Goal: Task Accomplishment & Management: Manage account settings

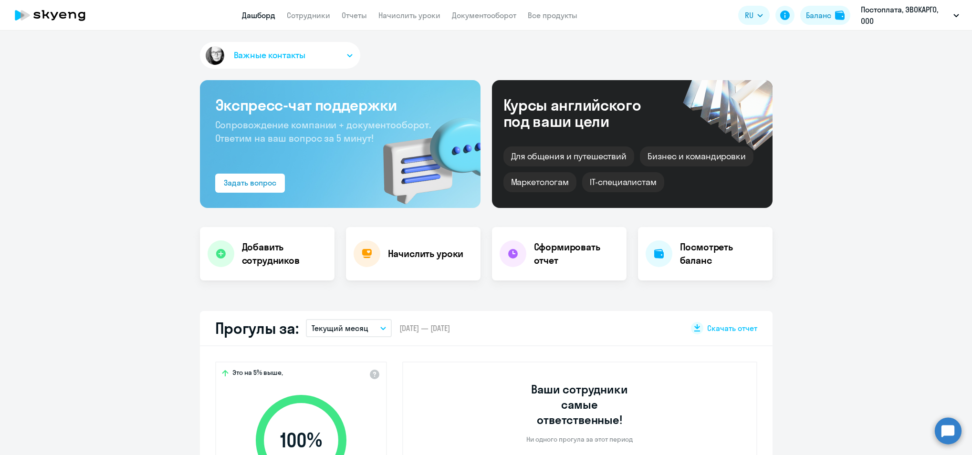
select select "30"
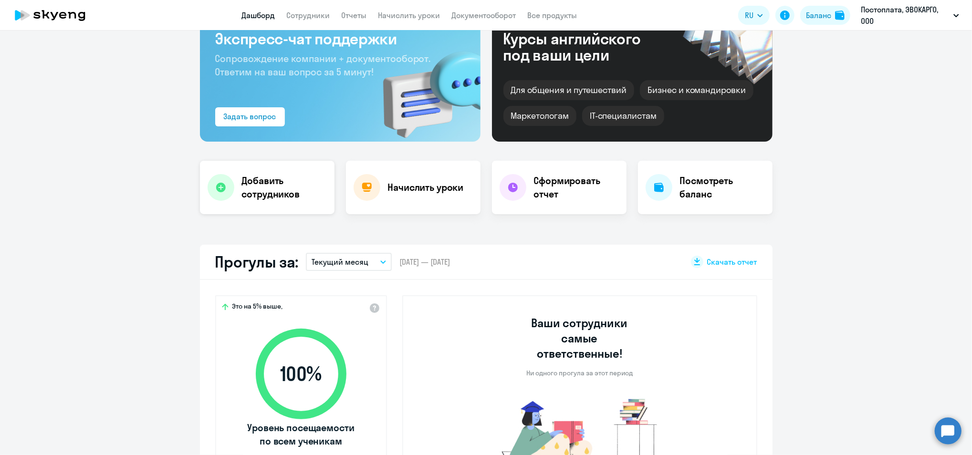
scroll to position [63, 0]
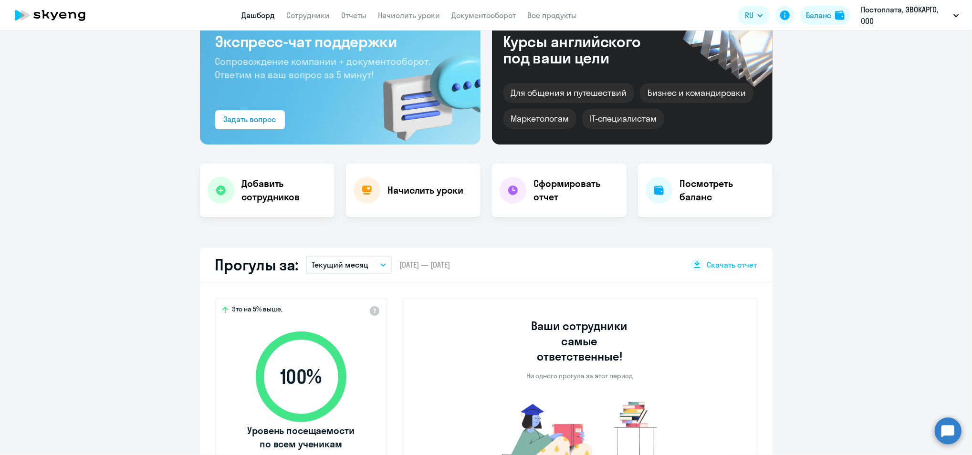
select select "30"
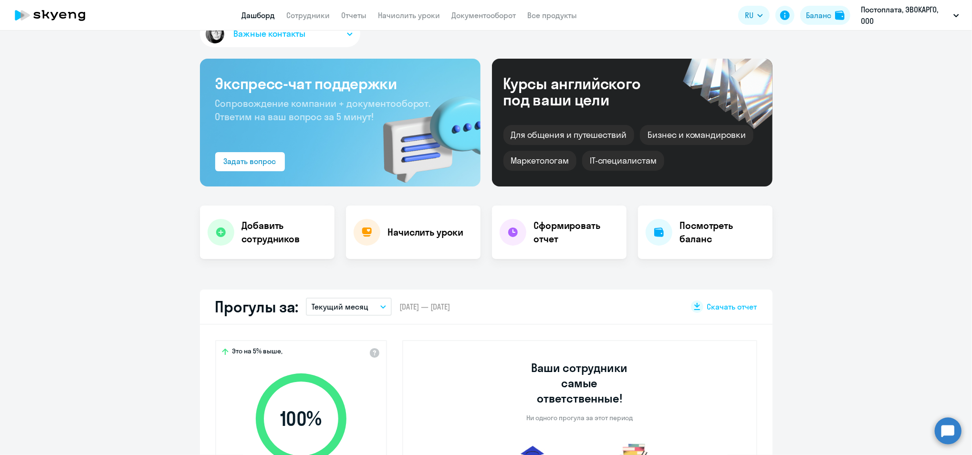
scroll to position [0, 0]
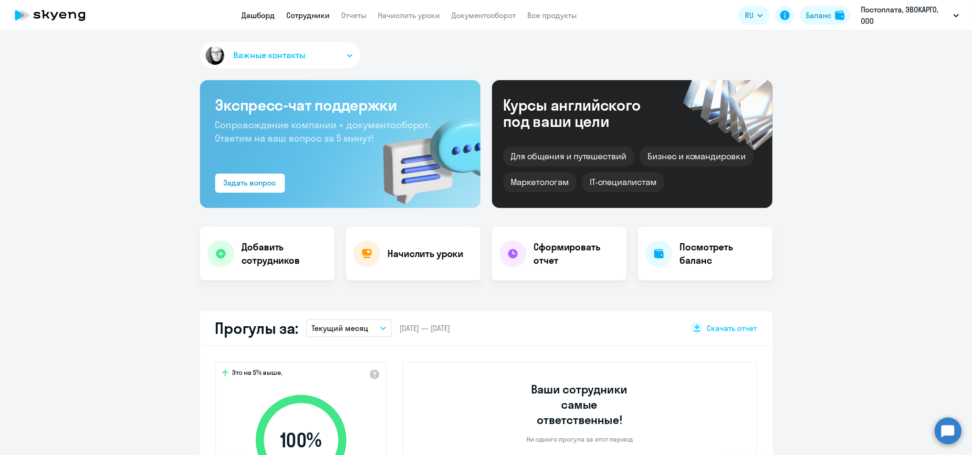
click at [311, 19] on link "Сотрудники" at bounding box center [308, 16] width 43 height 10
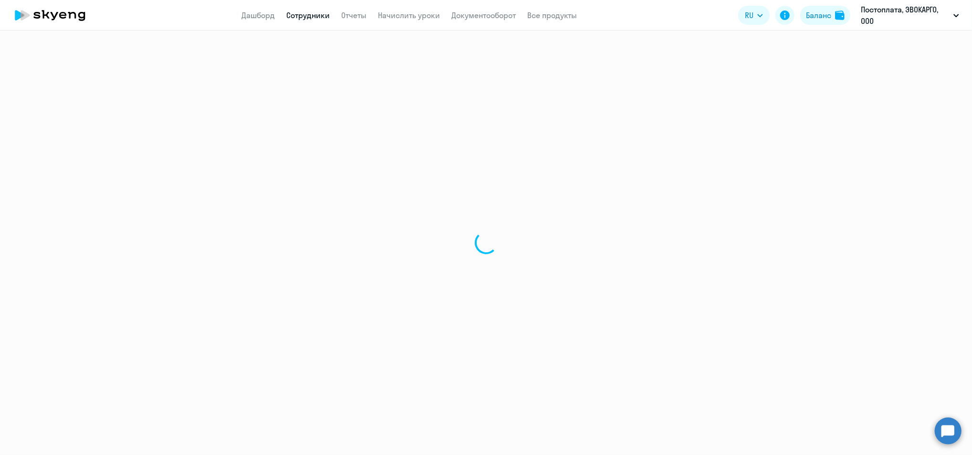
select select "30"
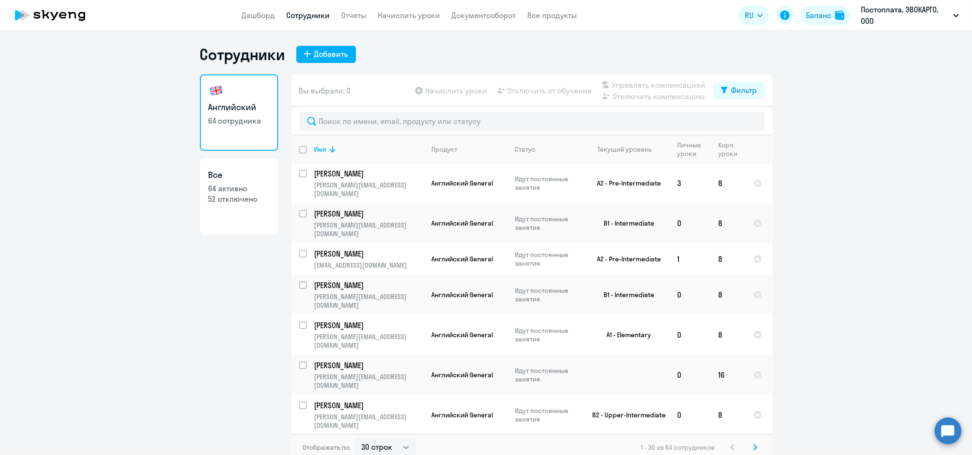
click at [396, 20] on app-menu-item-link "Начислить уроки" at bounding box center [410, 16] width 62 height 12
click at [251, 4] on app-header "Дашборд Сотрудники Отчеты Начислить уроки Документооборот Все продукты Дашборд …" at bounding box center [486, 15] width 972 height 31
drag, startPoint x: 257, startPoint y: 10, endPoint x: 254, endPoint y: 20, distance: 11.0
click at [257, 10] on app-menu-item-link "Дашборд" at bounding box center [258, 16] width 33 height 12
click at [232, 112] on h3 "Английский" at bounding box center [239, 107] width 61 height 12
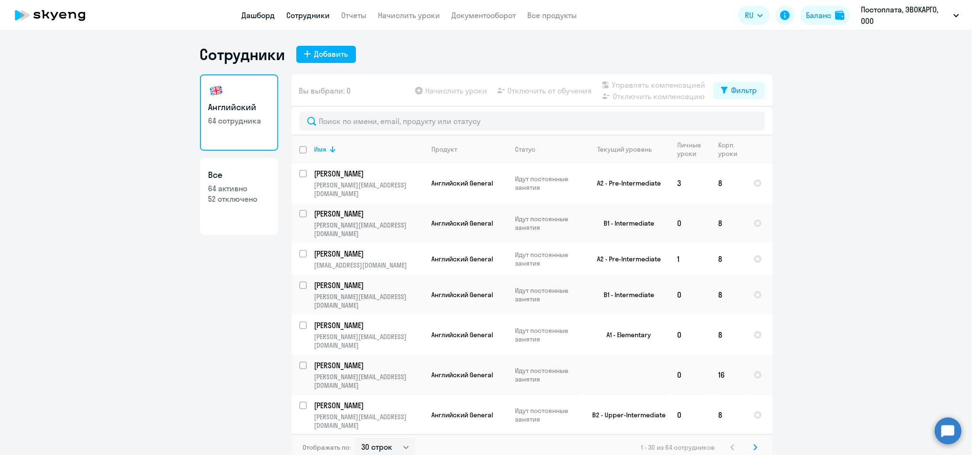
click at [252, 12] on link "Дашборд" at bounding box center [258, 16] width 33 height 10
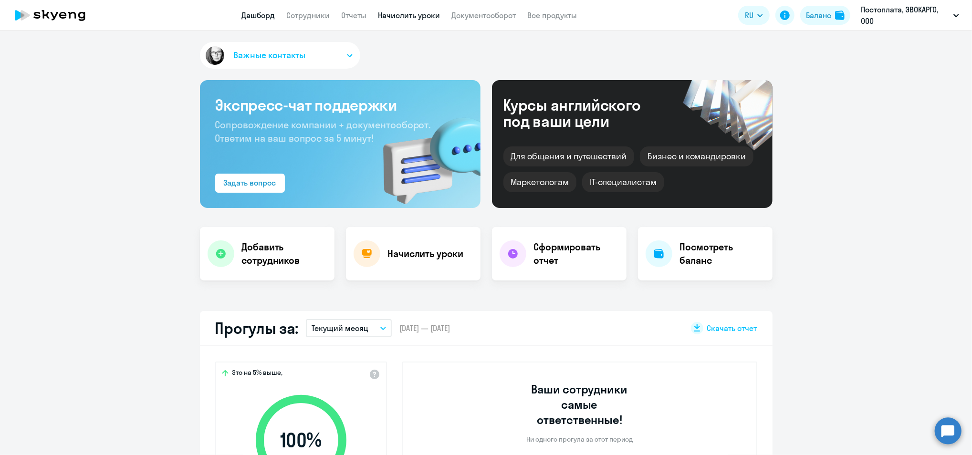
click at [425, 18] on link "Начислить уроки" at bounding box center [410, 16] width 62 height 10
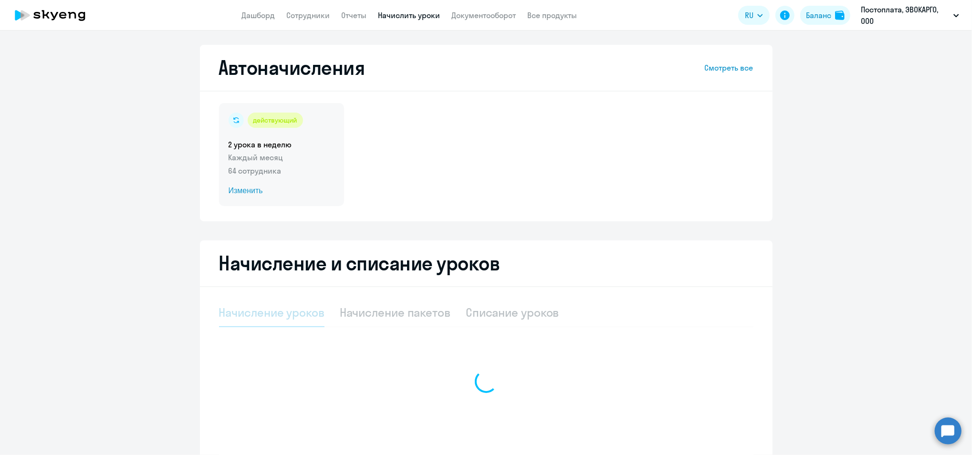
click at [267, 161] on p "Каждый месяц" at bounding box center [282, 157] width 106 height 11
select select "10"
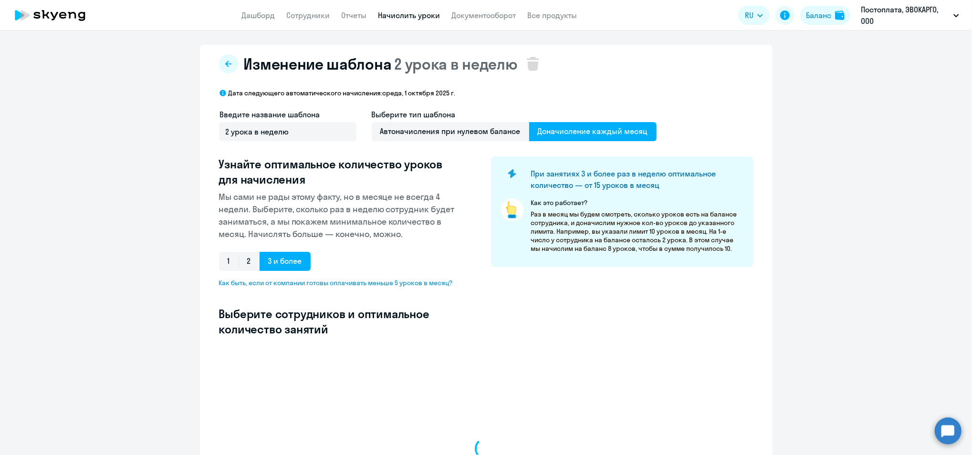
select select "10"
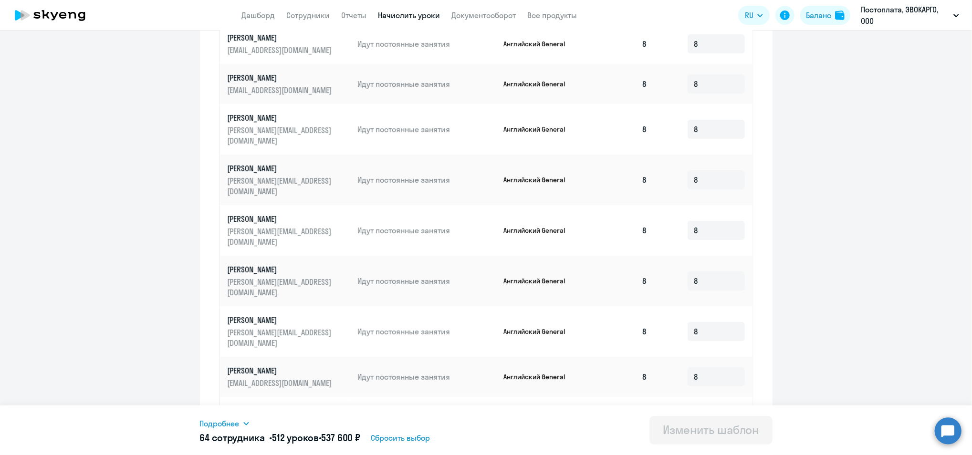
scroll to position [431, 0]
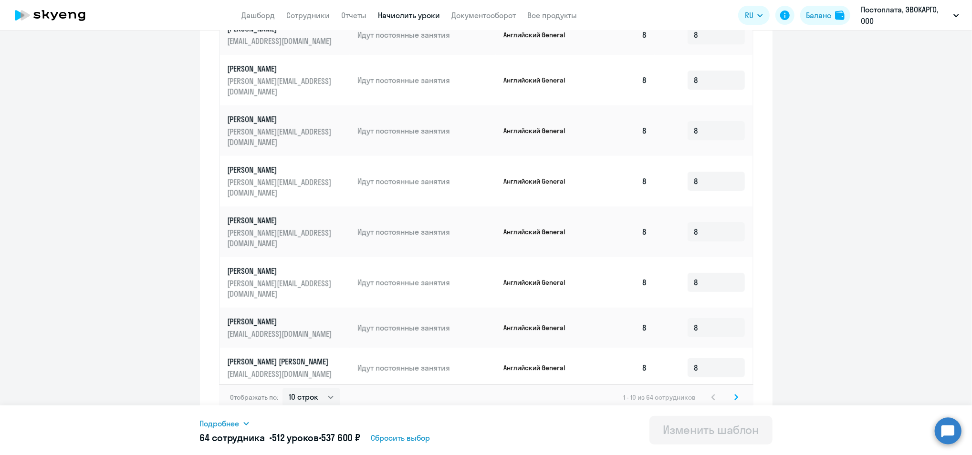
click at [731, 392] on svg-icon at bounding box center [736, 397] width 11 height 11
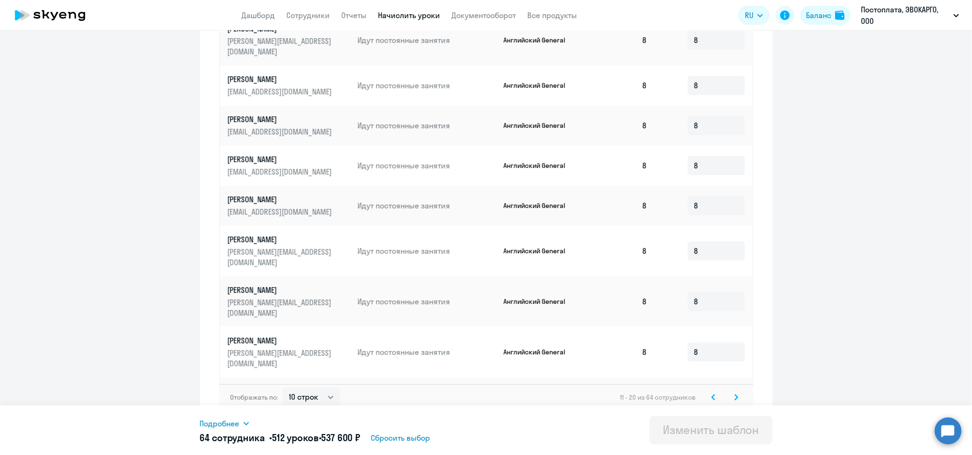
click at [731, 392] on svg-icon at bounding box center [736, 397] width 11 height 11
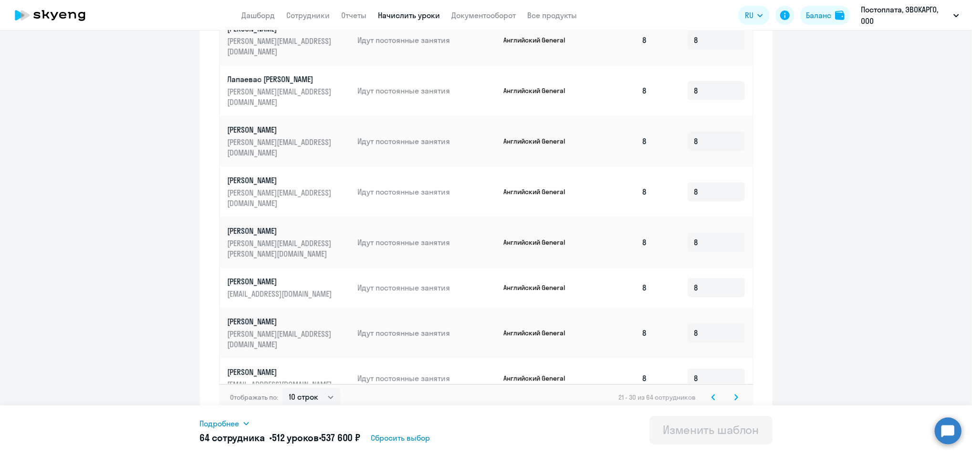
click at [731, 392] on svg-icon at bounding box center [736, 397] width 11 height 11
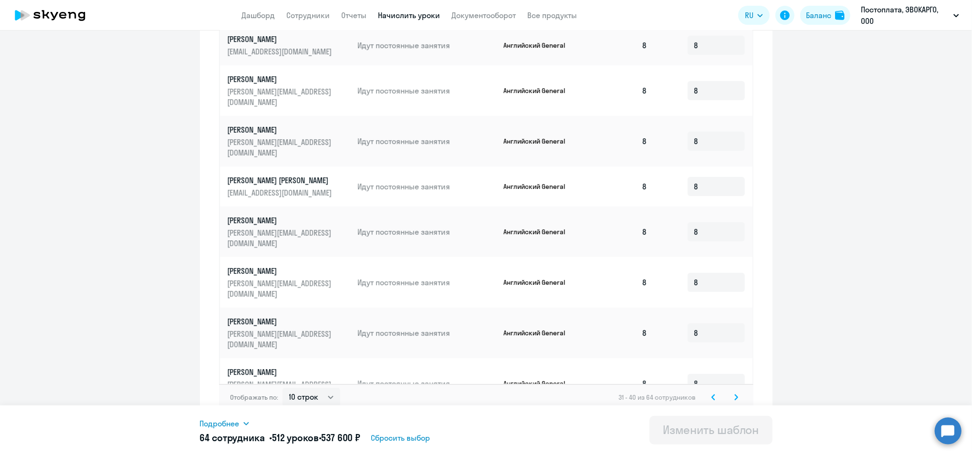
click at [731, 392] on svg-icon at bounding box center [736, 397] width 11 height 11
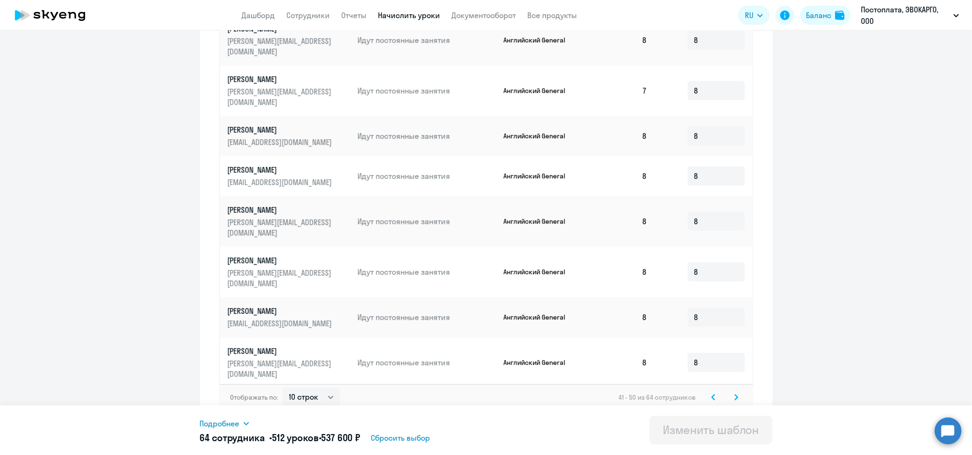
click at [735, 394] on icon at bounding box center [737, 397] width 4 height 7
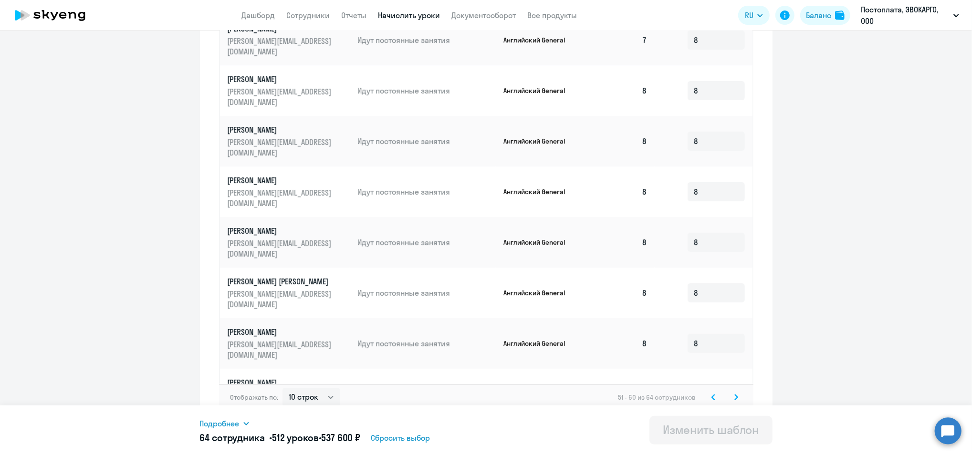
click at [725, 392] on div "51 - 60 из 64 сотрудников" at bounding box center [681, 397] width 124 height 11
click at [735, 394] on icon at bounding box center [737, 397] width 4 height 7
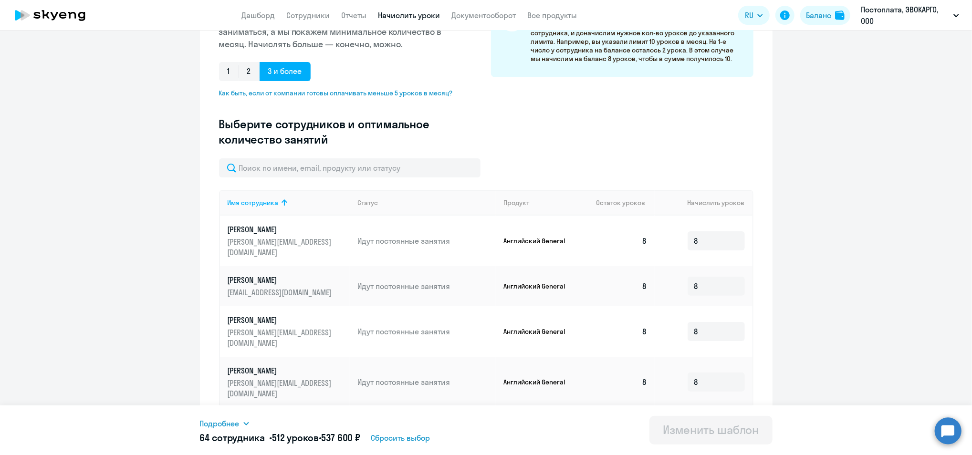
scroll to position [0, 0]
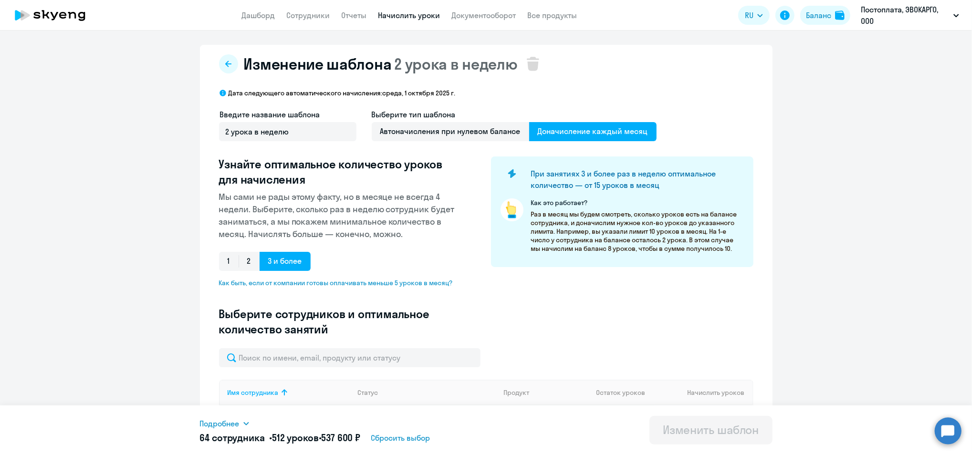
click at [64, 24] on icon at bounding box center [50, 15] width 84 height 24
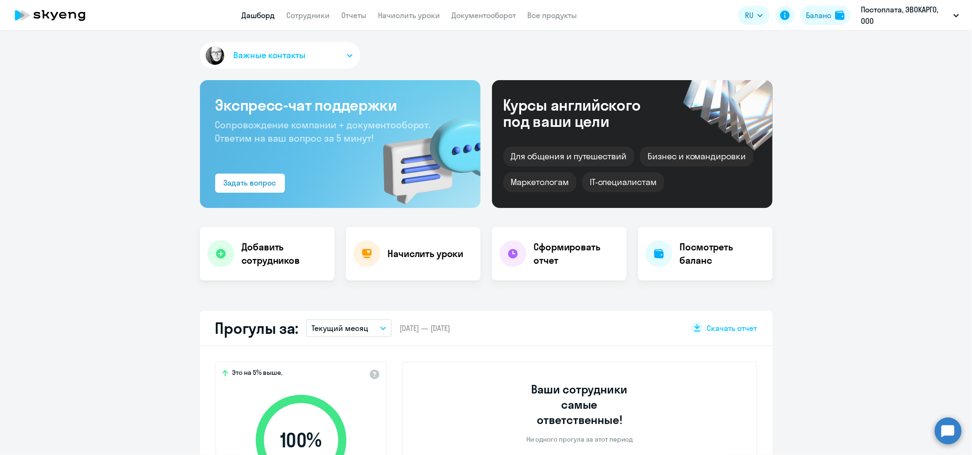
select select "30"
